Goal: Check status: Check status

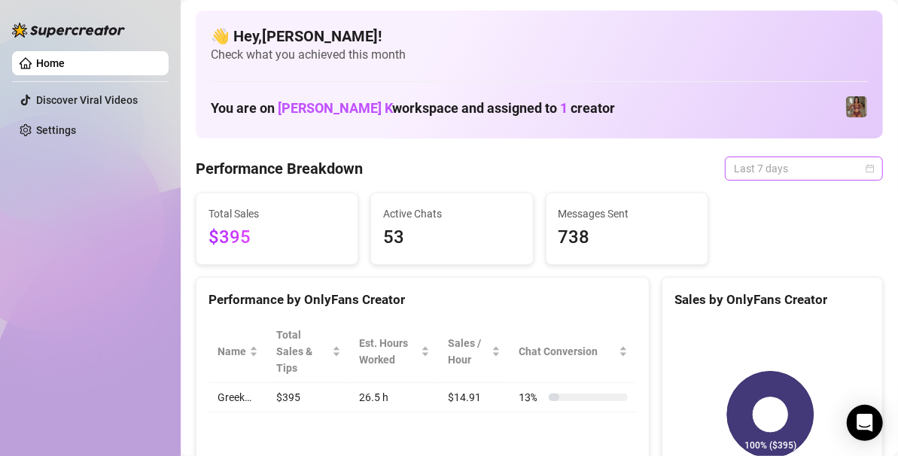
click at [793, 164] on span "Last 7 days" at bounding box center [804, 168] width 140 height 23
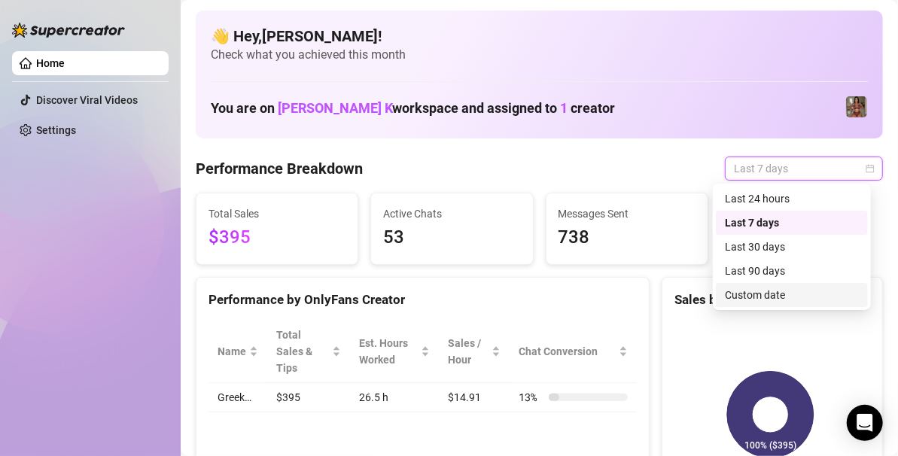
click at [760, 297] on div "Custom date" at bounding box center [792, 295] width 134 height 17
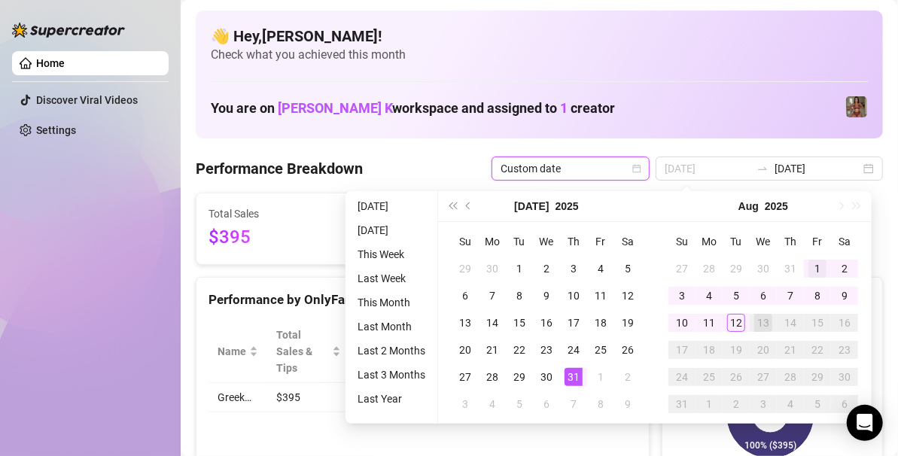
type input "[DATE]"
click at [814, 267] on div "1" at bounding box center [818, 269] width 18 height 18
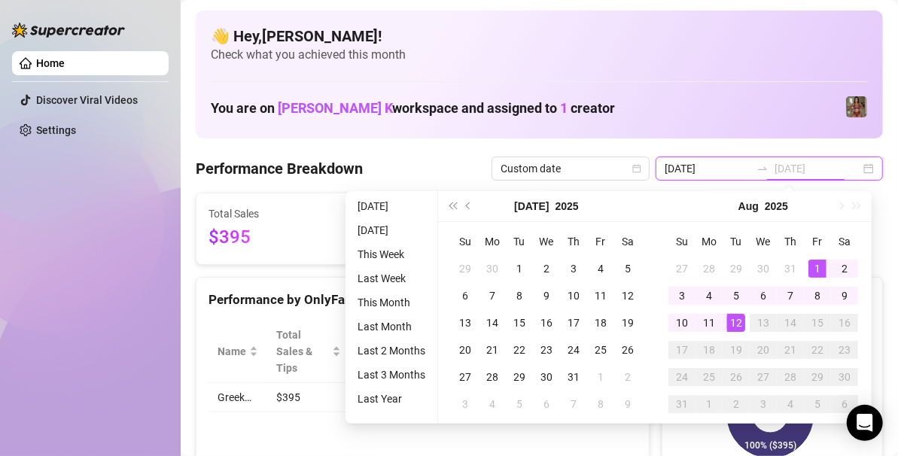
type input "[DATE]"
click at [733, 325] on div "12" at bounding box center [736, 323] width 18 height 18
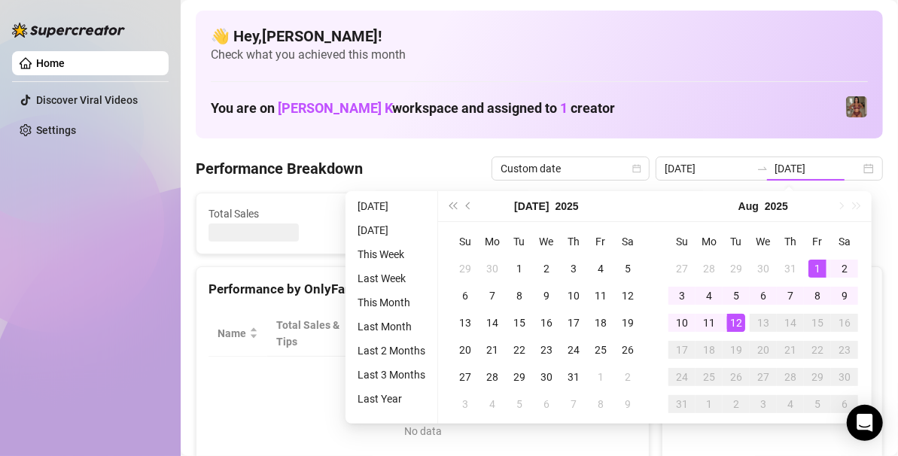
type input "[DATE]"
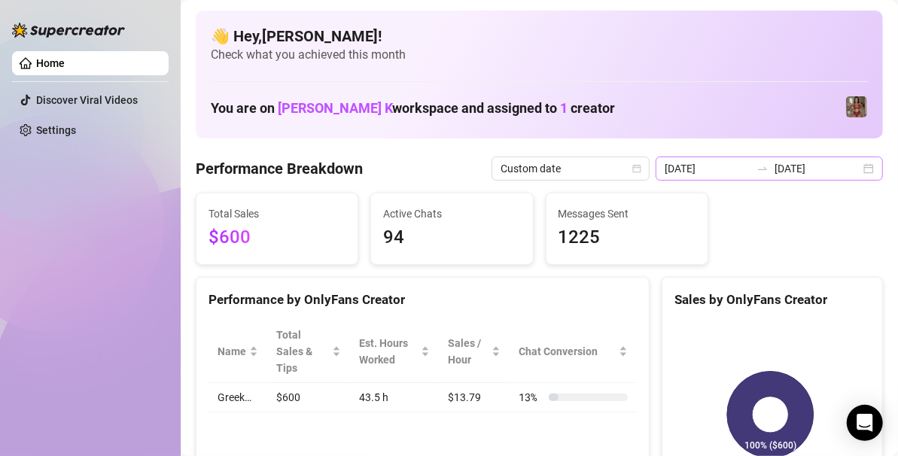
click at [865, 171] on div "[DATE] [DATE]" at bounding box center [769, 169] width 227 height 24
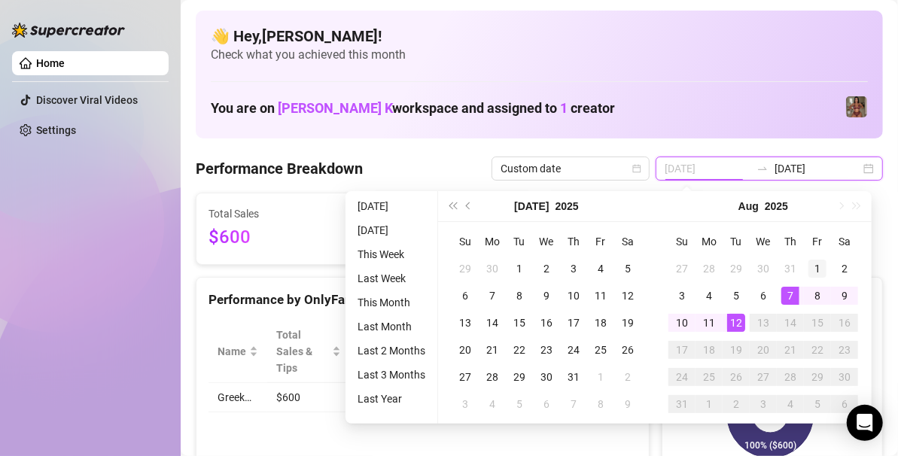
type input "[DATE]"
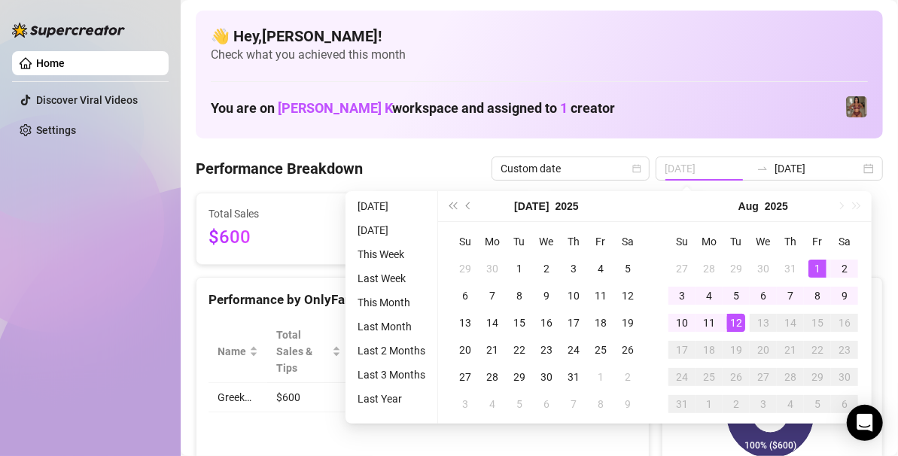
click at [818, 263] on div "1" at bounding box center [818, 269] width 18 height 18
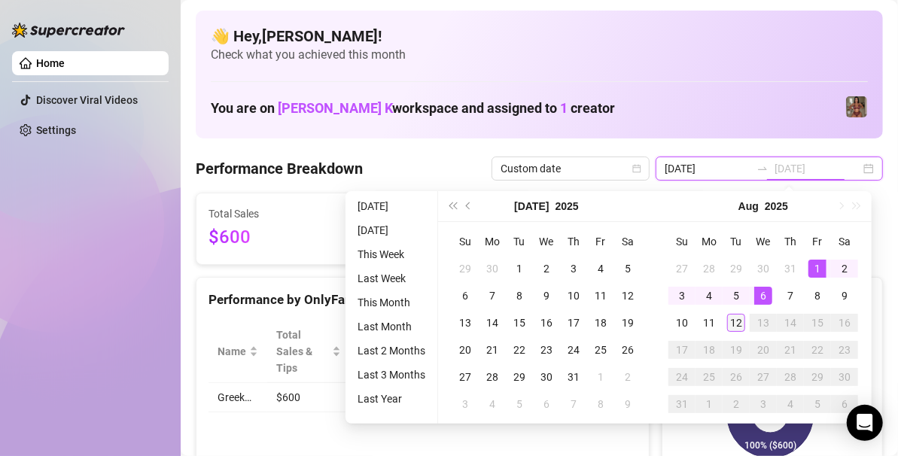
type input "[DATE]"
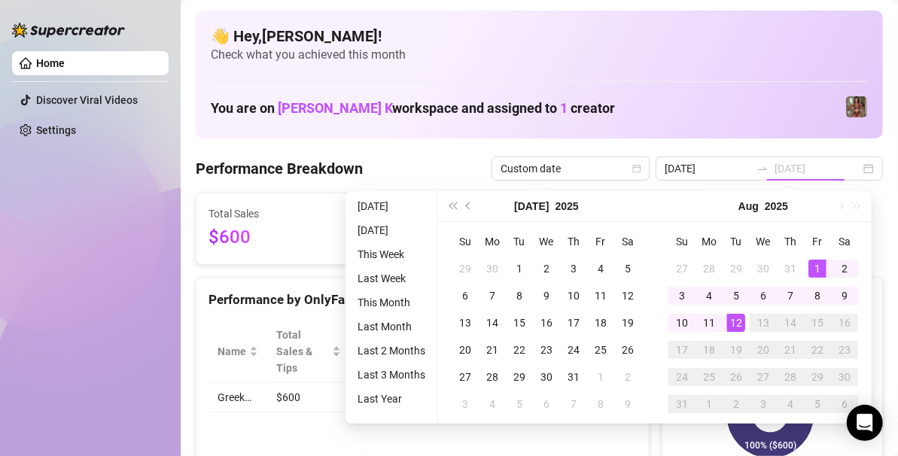
click at [731, 319] on div "12" at bounding box center [736, 323] width 18 height 18
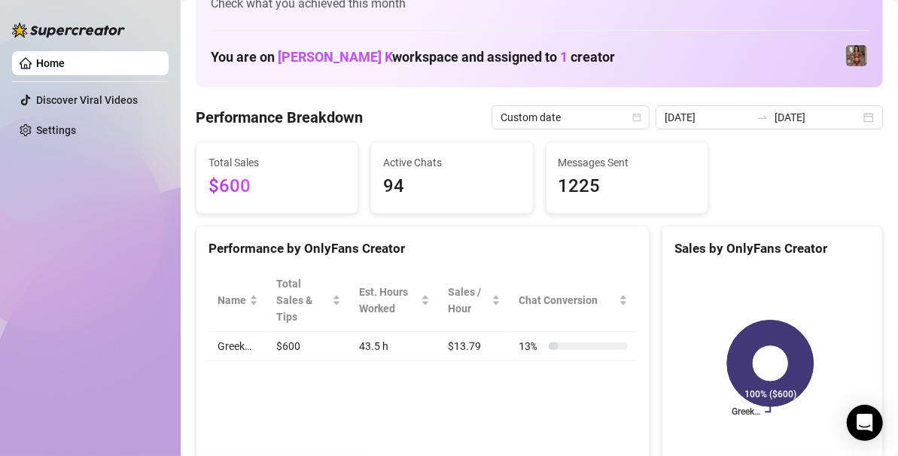
scroll to position [11, 0]
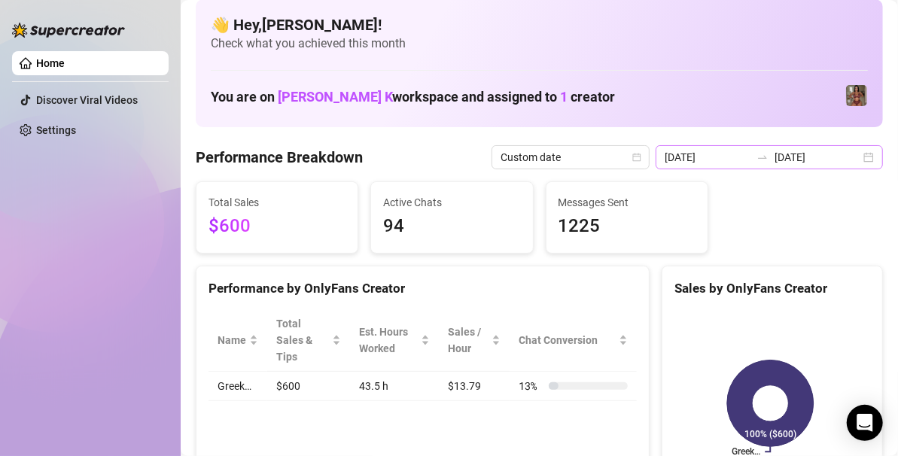
click at [855, 160] on div "[DATE] [DATE]" at bounding box center [769, 157] width 227 height 24
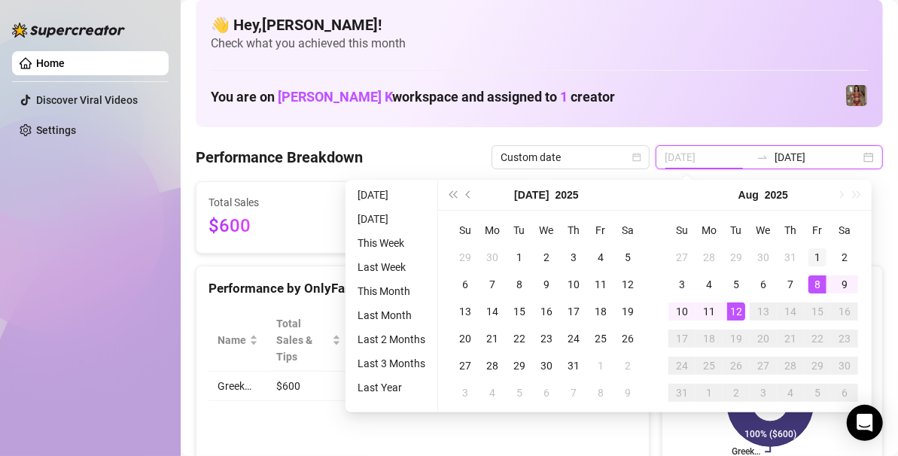
type input "[DATE]"
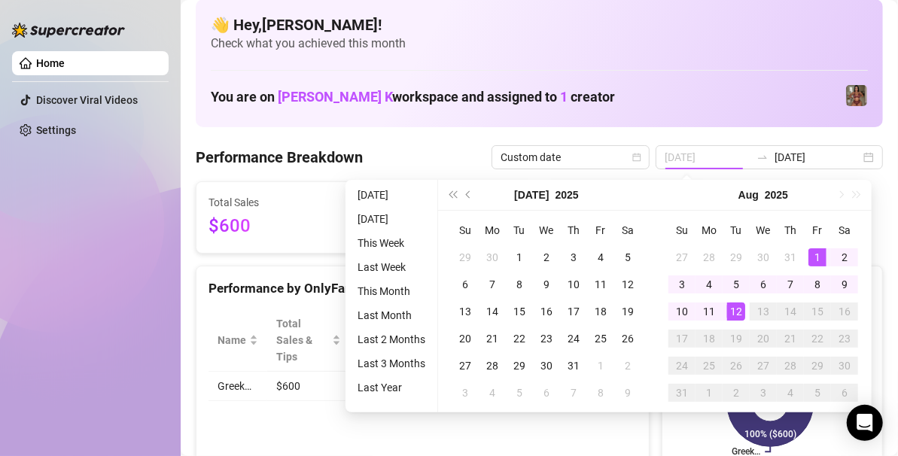
click at [818, 258] on div "1" at bounding box center [818, 257] width 18 height 18
type input "[DATE]"
click at [739, 307] on div "12" at bounding box center [736, 312] width 18 height 18
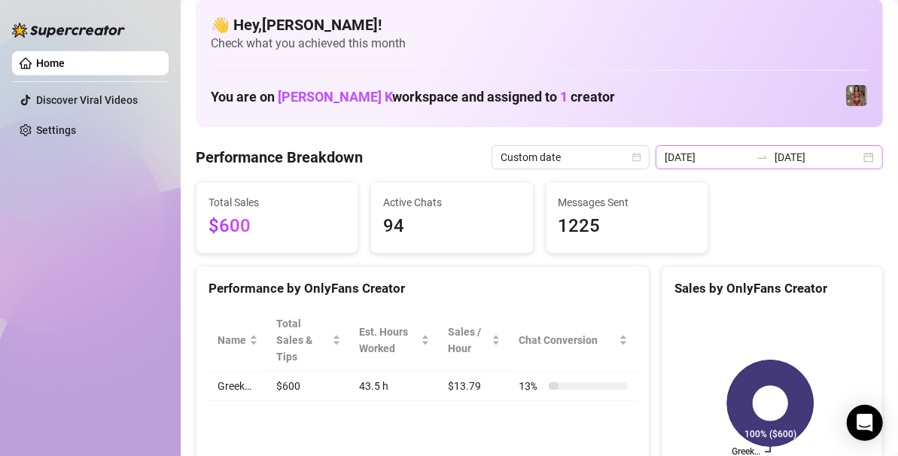
click at [856, 156] on div "[DATE] [DATE]" at bounding box center [769, 157] width 227 height 24
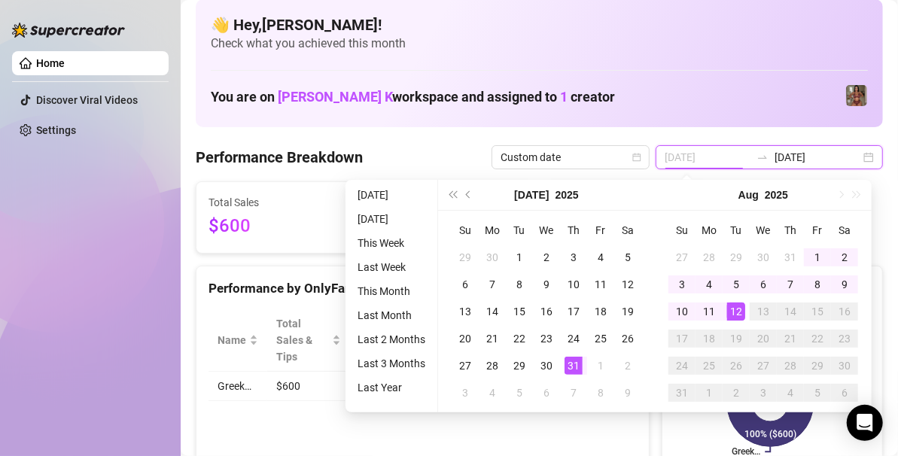
type input "[DATE]"
click at [578, 363] on div "31" at bounding box center [574, 366] width 18 height 18
type input "[DATE]"
click at [738, 306] on div "12" at bounding box center [736, 312] width 18 height 18
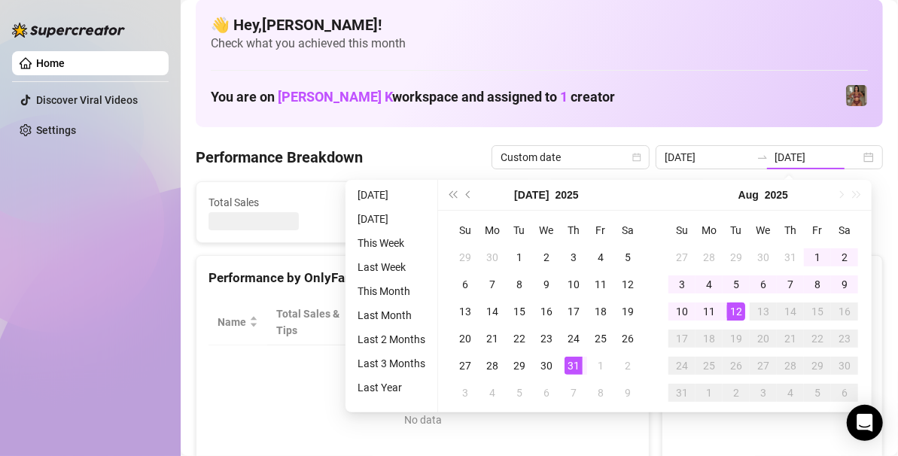
type input "[DATE]"
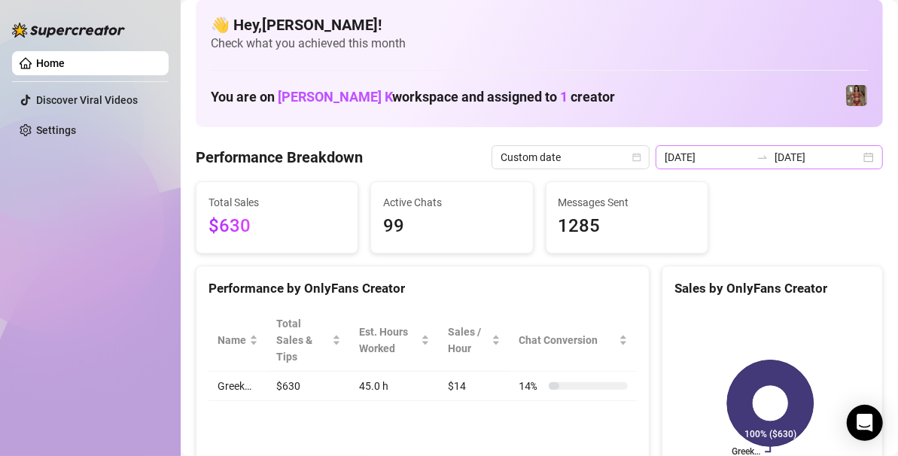
click at [855, 154] on div "[DATE] [DATE]" at bounding box center [769, 157] width 227 height 24
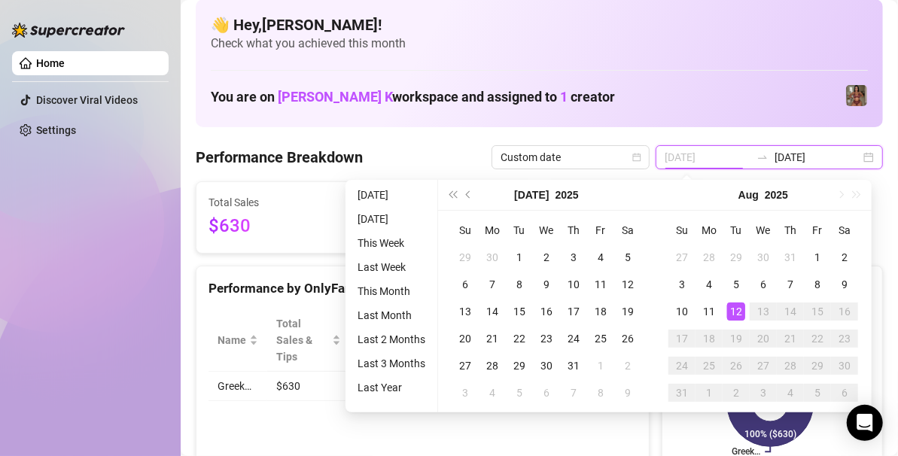
type input "[DATE]"
click at [738, 311] on div "12" at bounding box center [736, 312] width 18 height 18
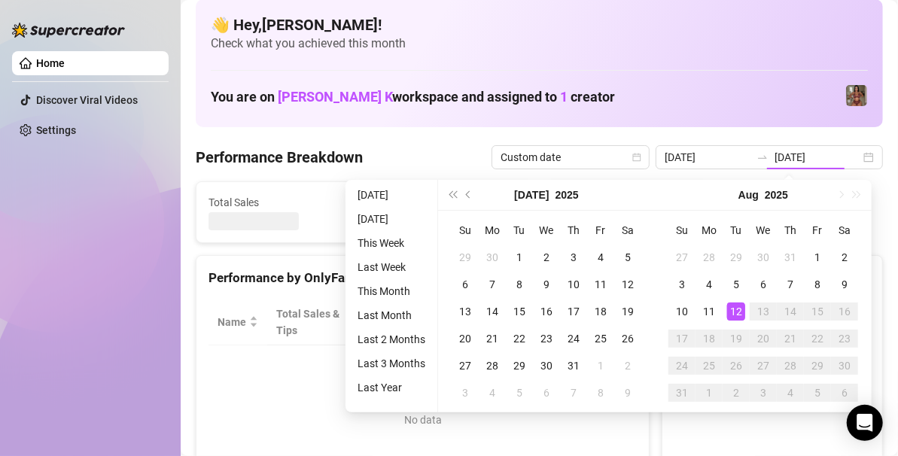
type input "[DATE]"
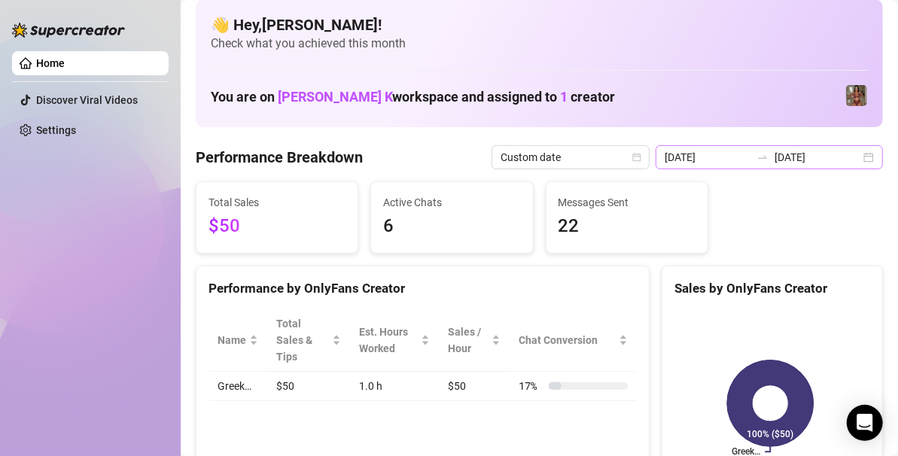
click at [853, 152] on div "[DATE] [DATE]" at bounding box center [769, 157] width 227 height 24
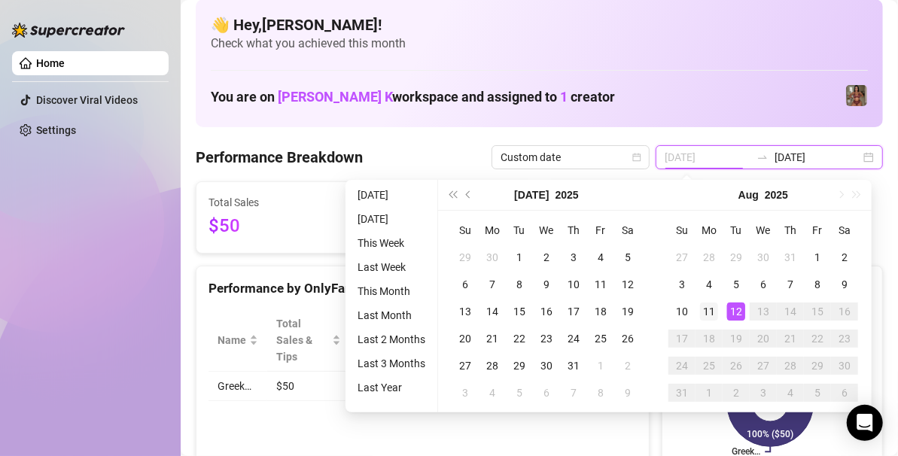
type input "[DATE]"
click at [716, 310] on div "11" at bounding box center [709, 312] width 18 height 18
click at [733, 310] on div "12" at bounding box center [736, 312] width 18 height 18
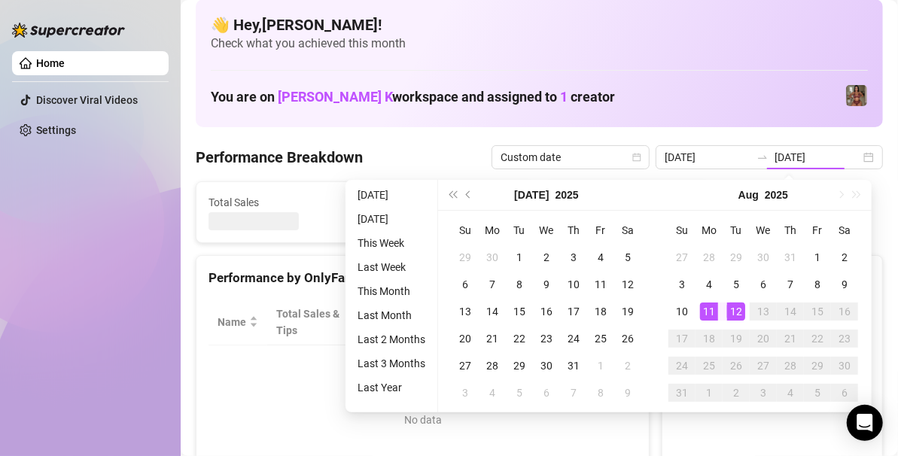
type input "[DATE]"
